Goal: Task Accomplishment & Management: Use online tool/utility

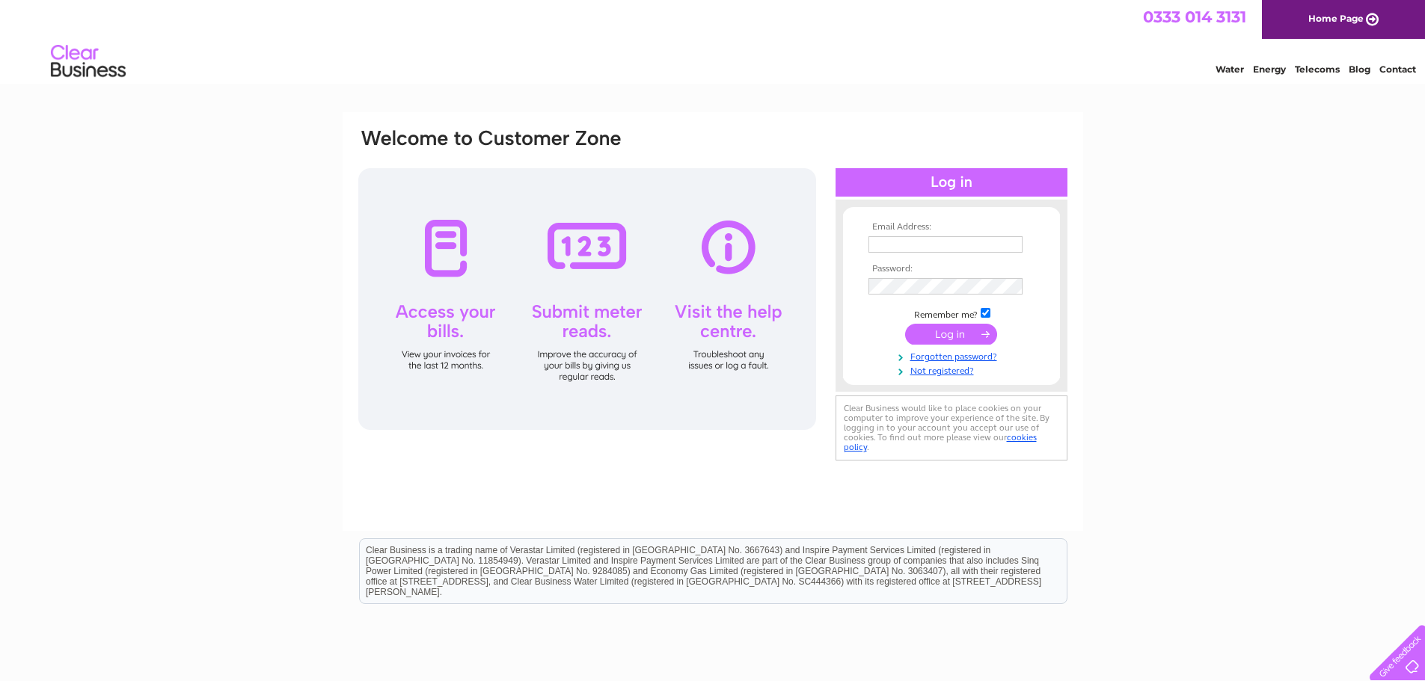
type input "swalsat@yahoo.com"
click at [936, 329] on input "submit" at bounding box center [951, 334] width 92 height 21
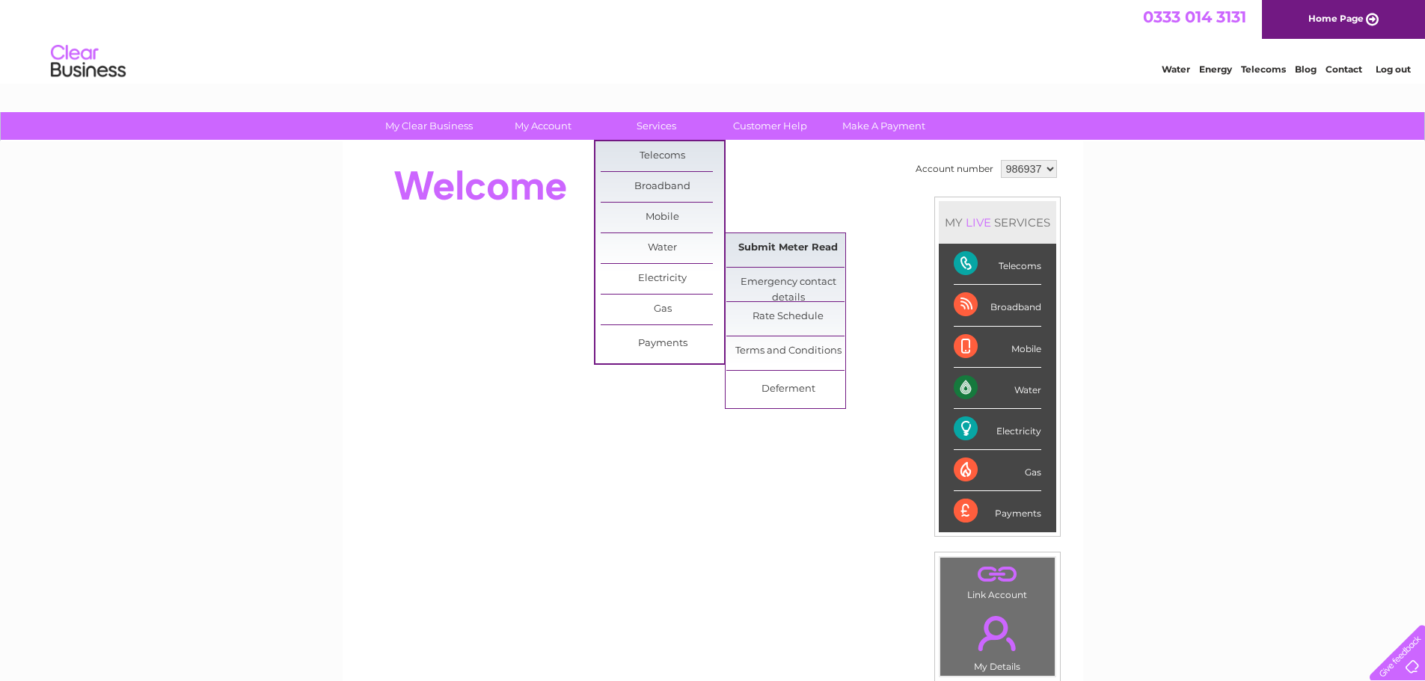
click at [775, 245] on link "Submit Meter Read" at bounding box center [787, 248] width 123 height 30
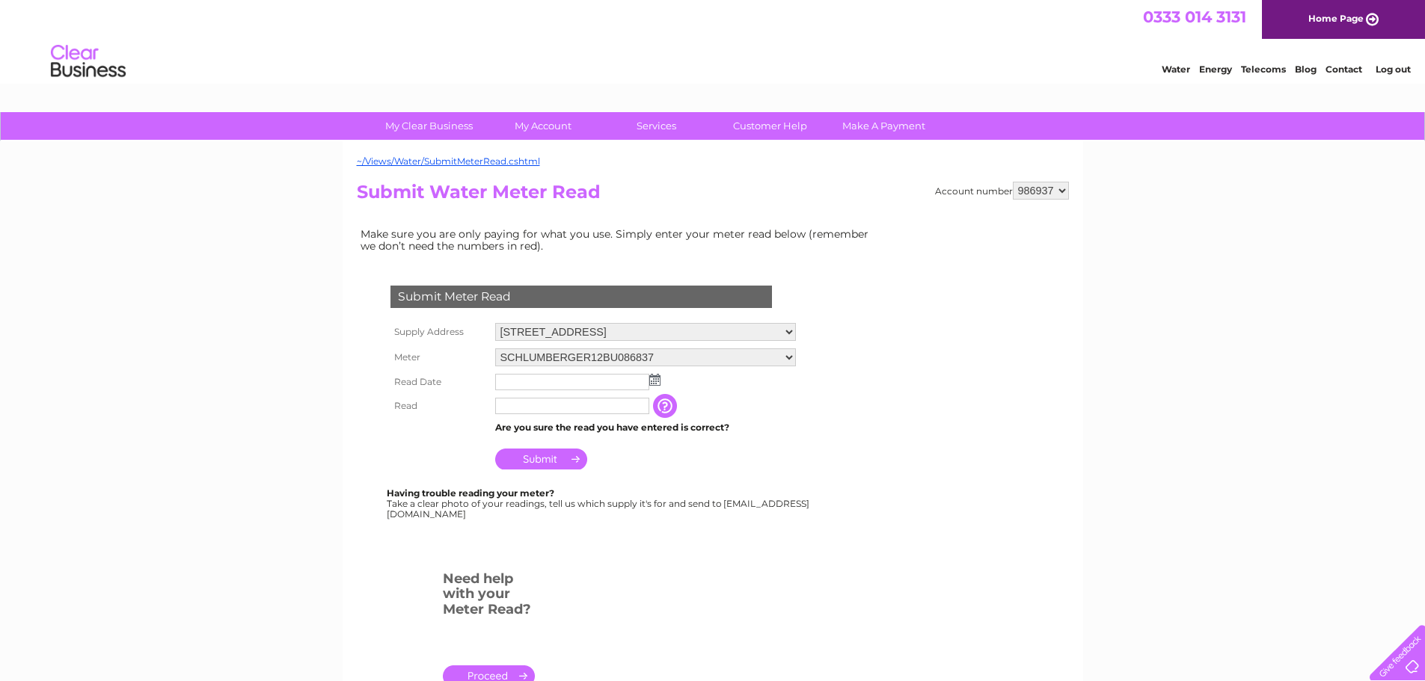
click at [654, 376] on img at bounding box center [654, 380] width 11 height 12
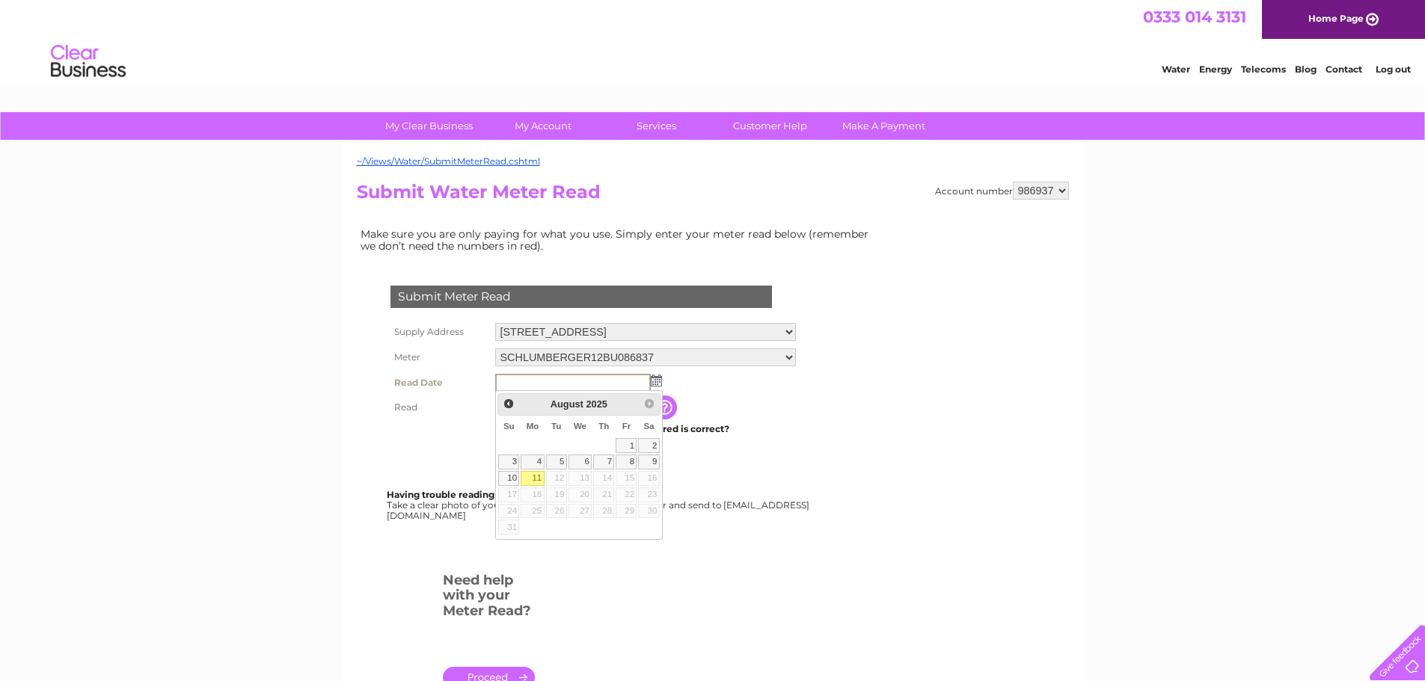
click at [525, 480] on link "11" at bounding box center [532, 478] width 23 height 15
type input "2025/08/11"
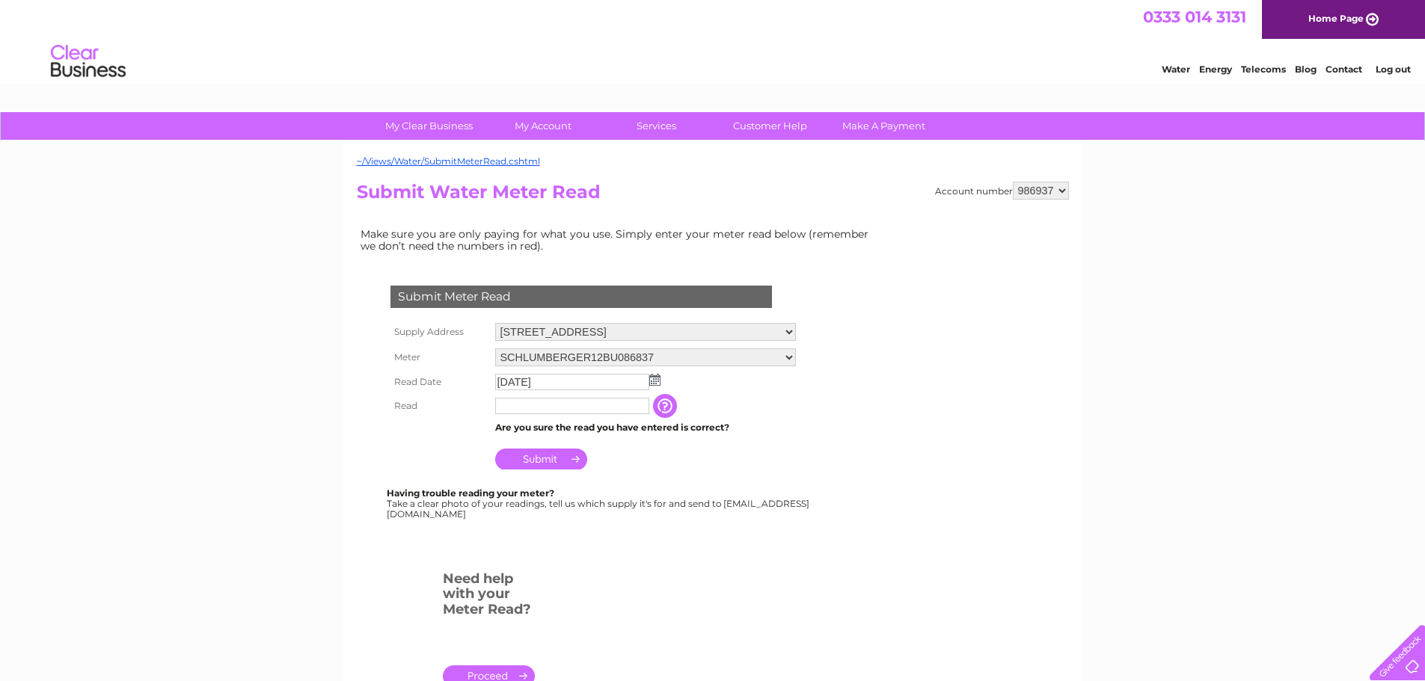
drag, startPoint x: 559, startPoint y: 408, endPoint x: 574, endPoint y: 410, distance: 14.4
click at [559, 408] on input "text" at bounding box center [572, 406] width 154 height 16
type input "423"
click at [559, 462] on input "Submit" at bounding box center [541, 459] width 92 height 21
